Goal: Information Seeking & Learning: Learn about a topic

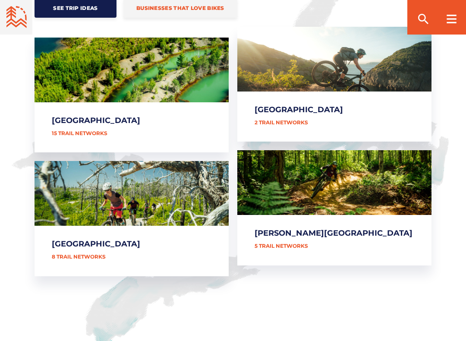
scroll to position [405, 0]
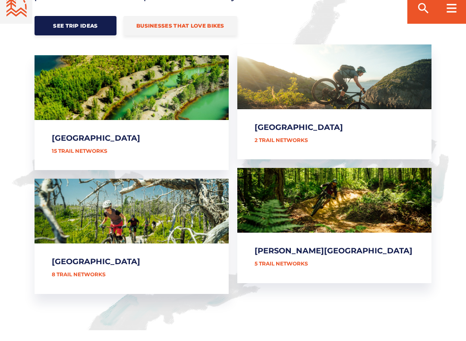
click at [368, 186] on link "[PERSON_NAME][GEOGRAPHIC_DATA]" at bounding box center [334, 236] width 194 height 115
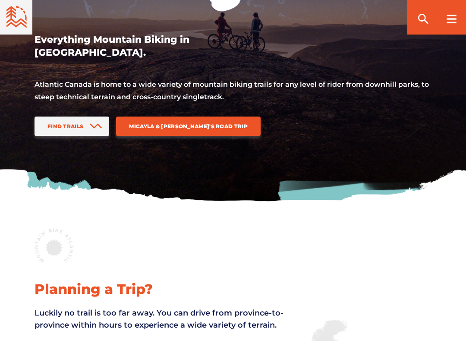
scroll to position [0, 0]
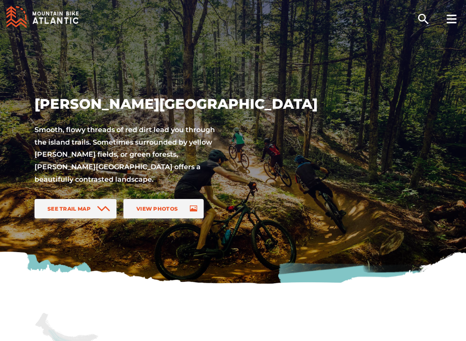
click at [93, 208] on link "See Trail Map" at bounding box center [76, 208] width 82 height 19
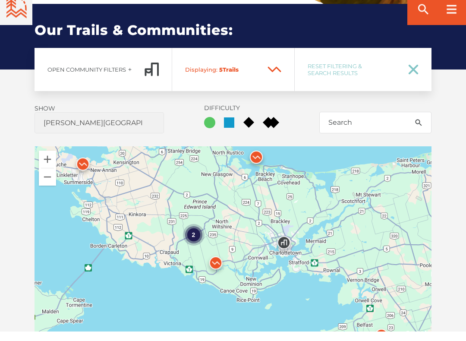
scroll to position [540, 0]
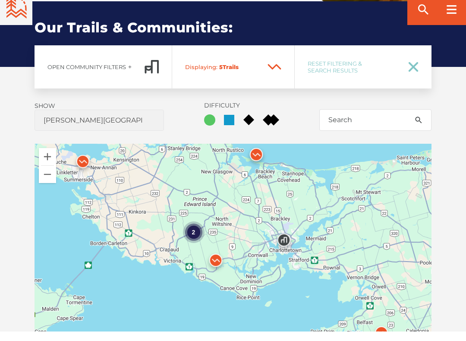
click at [413, 73] on icon at bounding box center [414, 77] width 8 height 8
checkbox input "true"
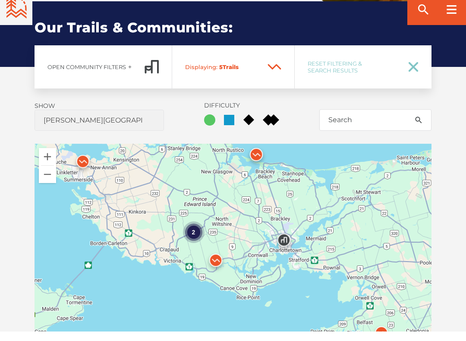
checkbox input "true"
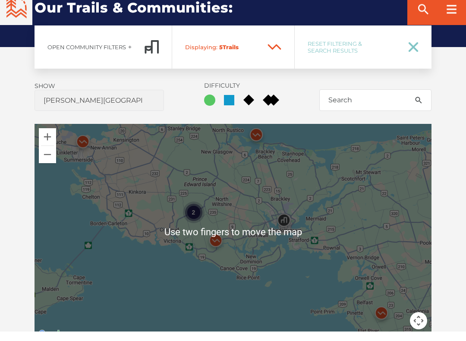
scroll to position [568, 0]
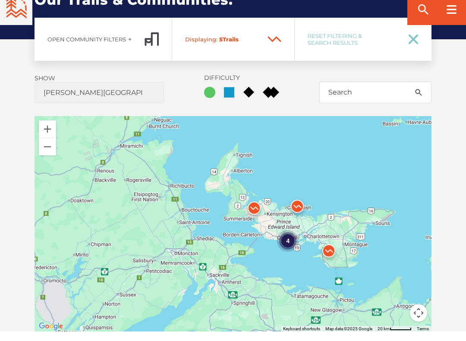
click at [238, 144] on div "4" at bounding box center [233, 234] width 397 height 216
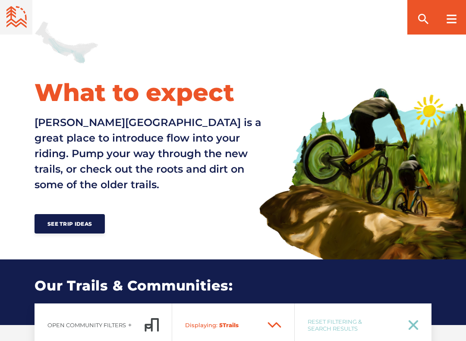
scroll to position [291, 0]
